Goal: Transaction & Acquisition: Purchase product/service

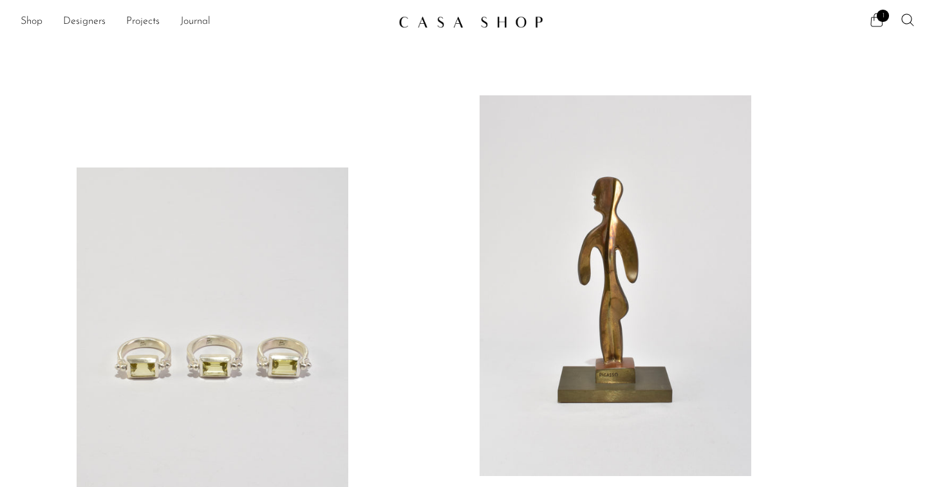
click at [871, 23] on icon at bounding box center [876, 19] width 15 height 15
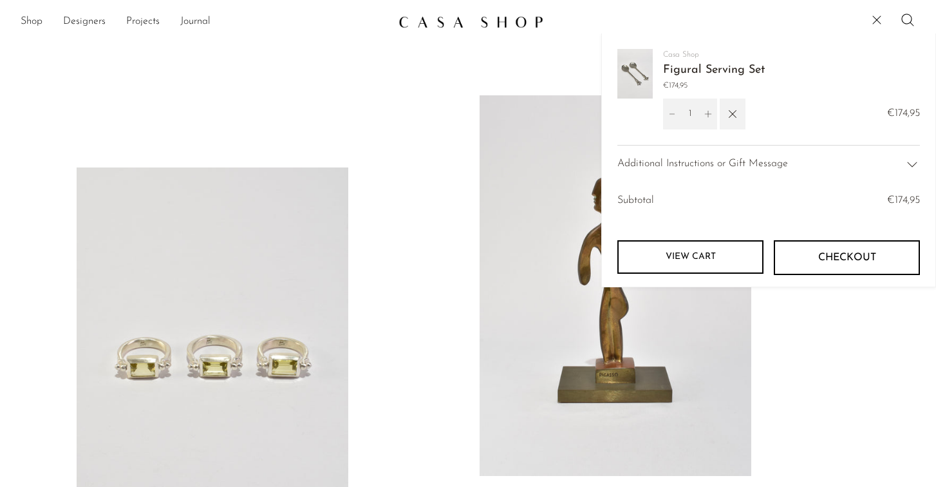
click at [707, 65] on link "Figural Serving Set" at bounding box center [714, 70] width 102 height 12
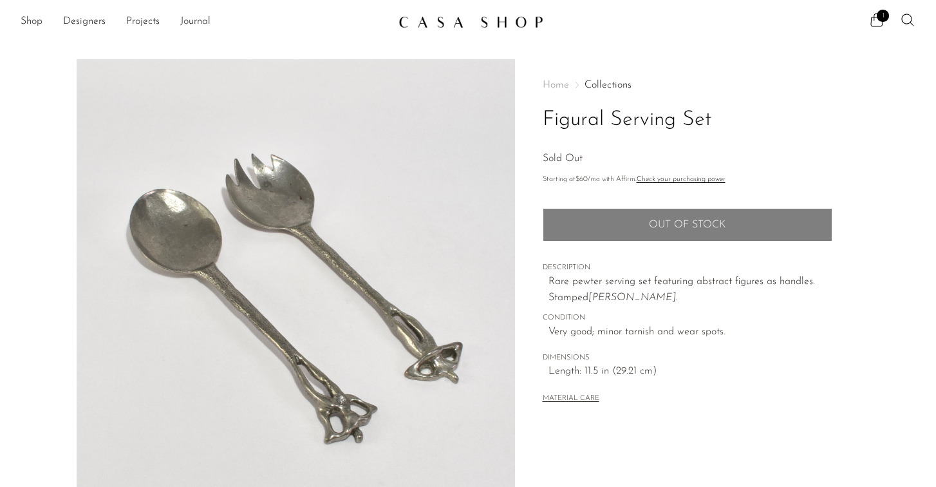
scroll to position [2, 0]
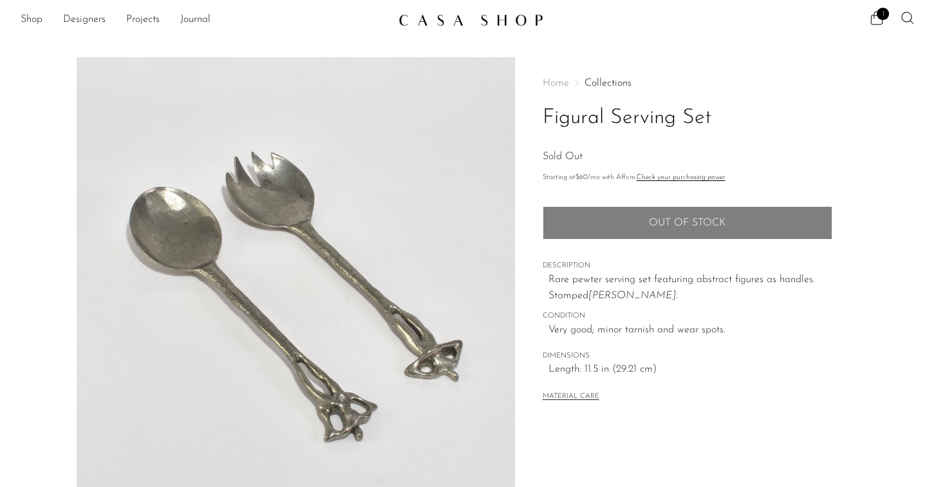
click at [701, 66] on div "Home Collections Figural Serving Set Sold Out Starting at $60 /mo with Affirm. …" at bounding box center [688, 241] width 290 height 368
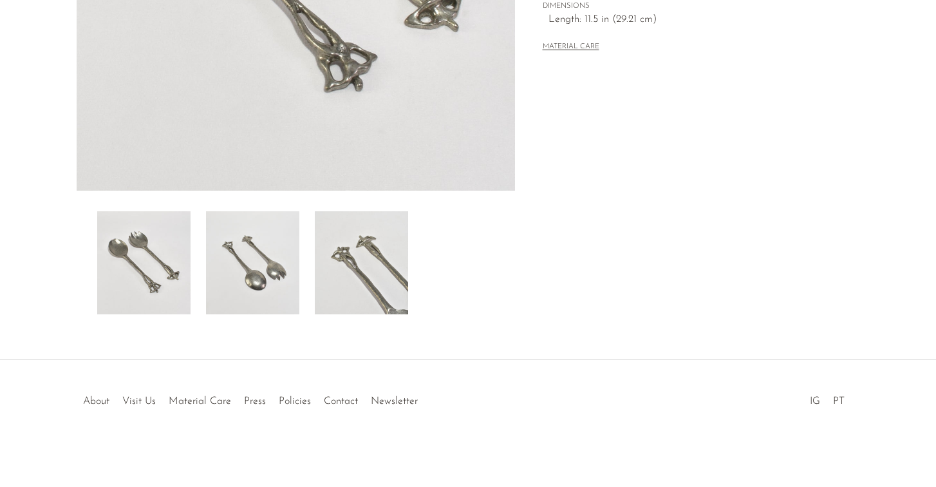
scroll to position [352, 0]
